Goal: Task Accomplishment & Management: Manage account settings

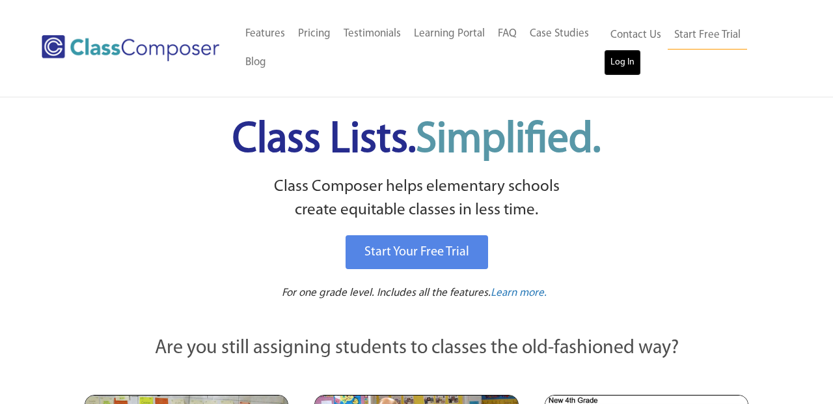
click at [623, 72] on link "Log In" at bounding box center [622, 62] width 37 height 26
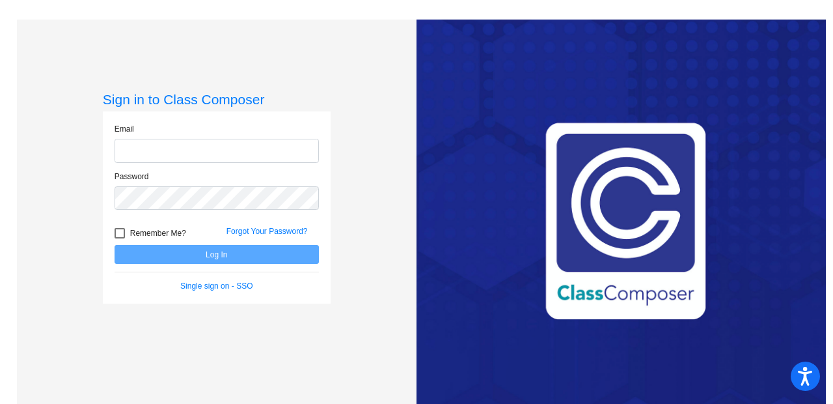
type input "srichards@lgusd.org"
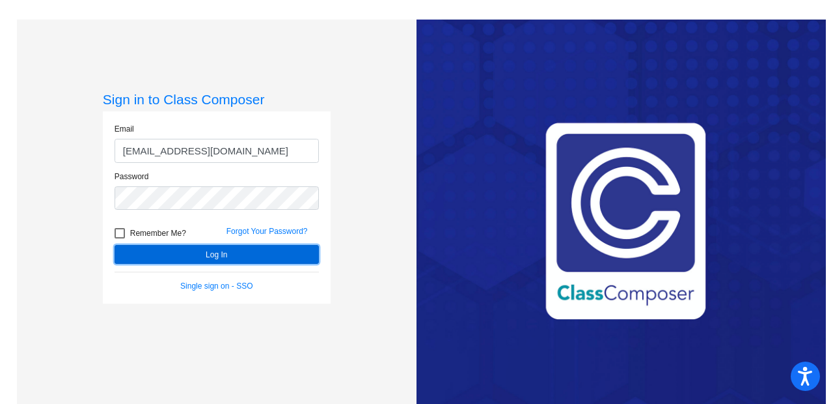
click at [201, 251] on button "Log In" at bounding box center [217, 254] width 204 height 19
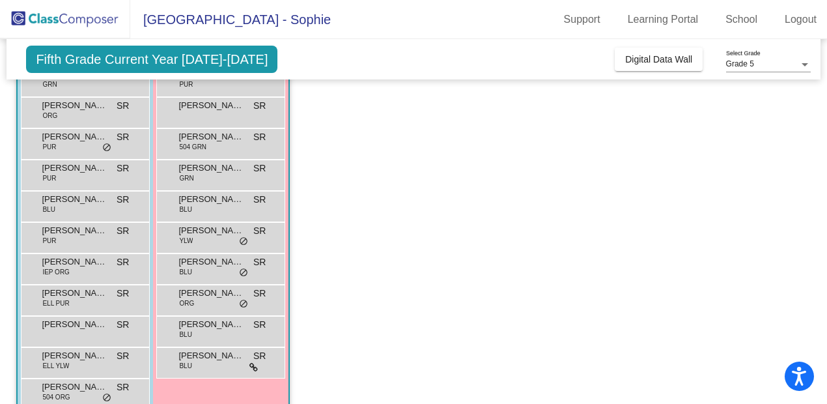
scroll to position [237, 0]
